Goal: Task Accomplishment & Management: Use online tool/utility

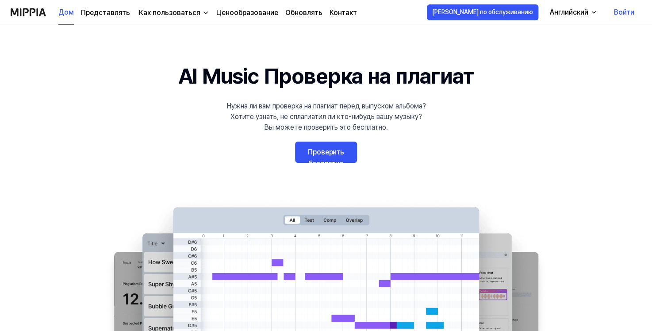
click at [339, 145] on link "Проверить бесплатно" at bounding box center [326, 152] width 62 height 21
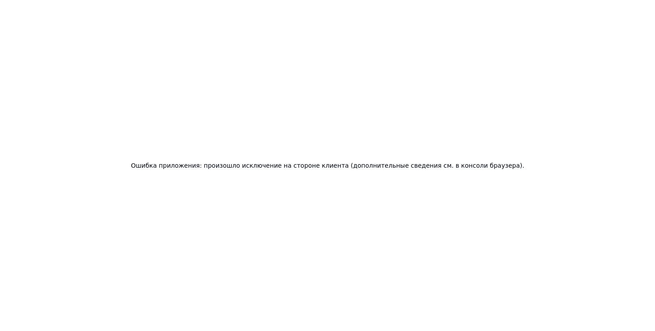
click at [338, 146] on div "Ошибка приложения: произошло исключение на стороне клиента (дополнительные свед…" at bounding box center [327, 165] width 655 height 331
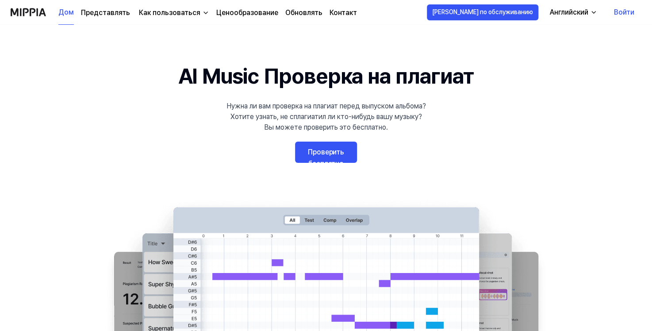
click at [634, 10] on link "Войти" at bounding box center [624, 12] width 34 height 25
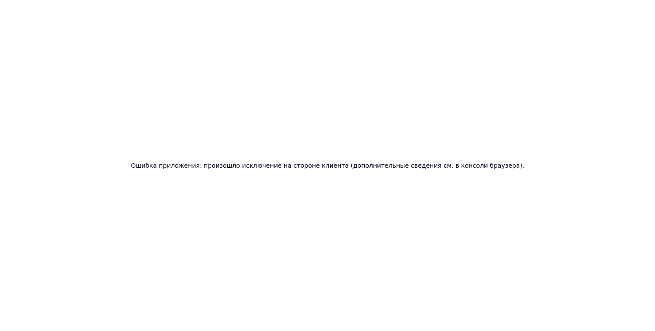
click at [132, 88] on div "Ошибка приложения: произошло исключение на стороне клиента (дополнительные свед…" at bounding box center [327, 165] width 655 height 331
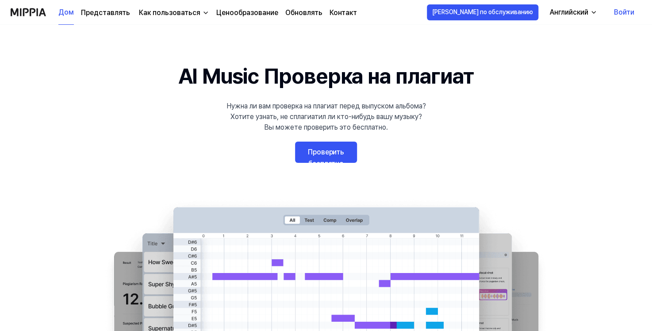
click at [332, 147] on link "Проверить бесплатно" at bounding box center [326, 152] width 62 height 21
